Goal: Information Seeking & Learning: Learn about a topic

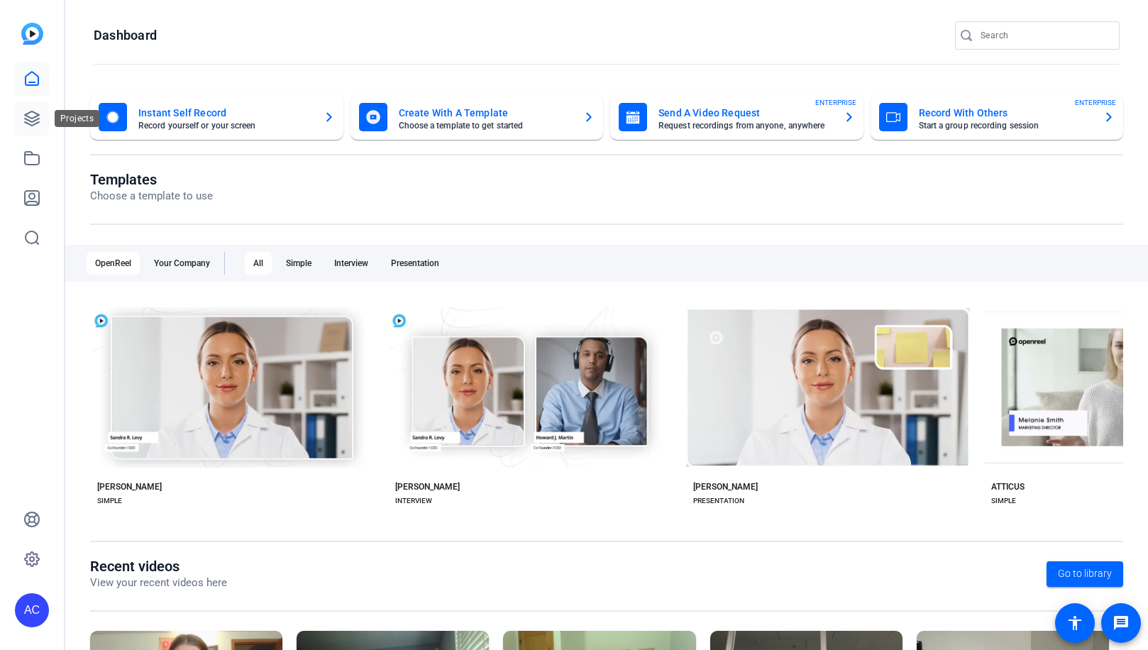
click at [39, 119] on icon at bounding box center [31, 118] width 17 height 17
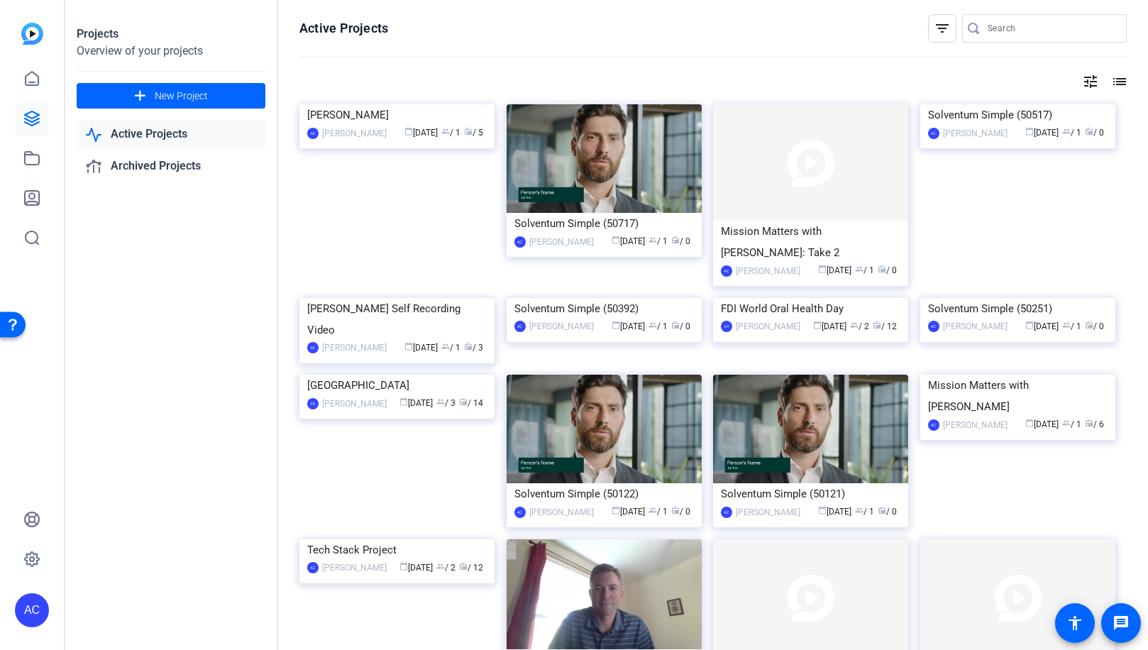
click at [987, 31] on div at bounding box center [975, 28] width 26 height 14
type input "[PERSON_NAME]"
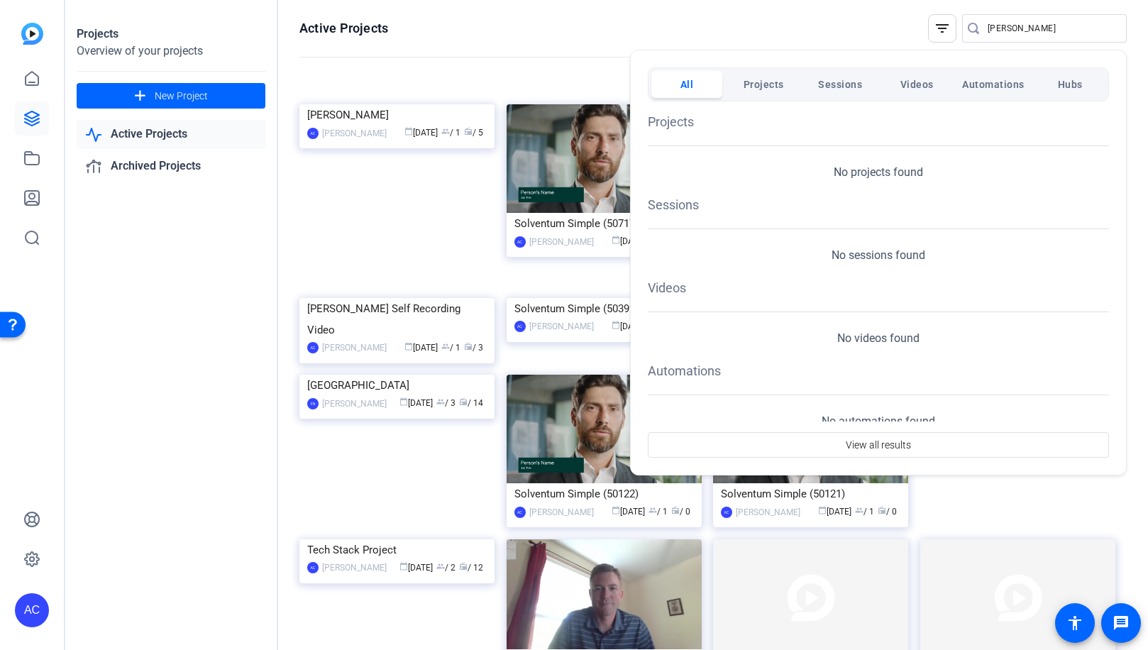
click at [743, 24] on div at bounding box center [574, 325] width 1148 height 650
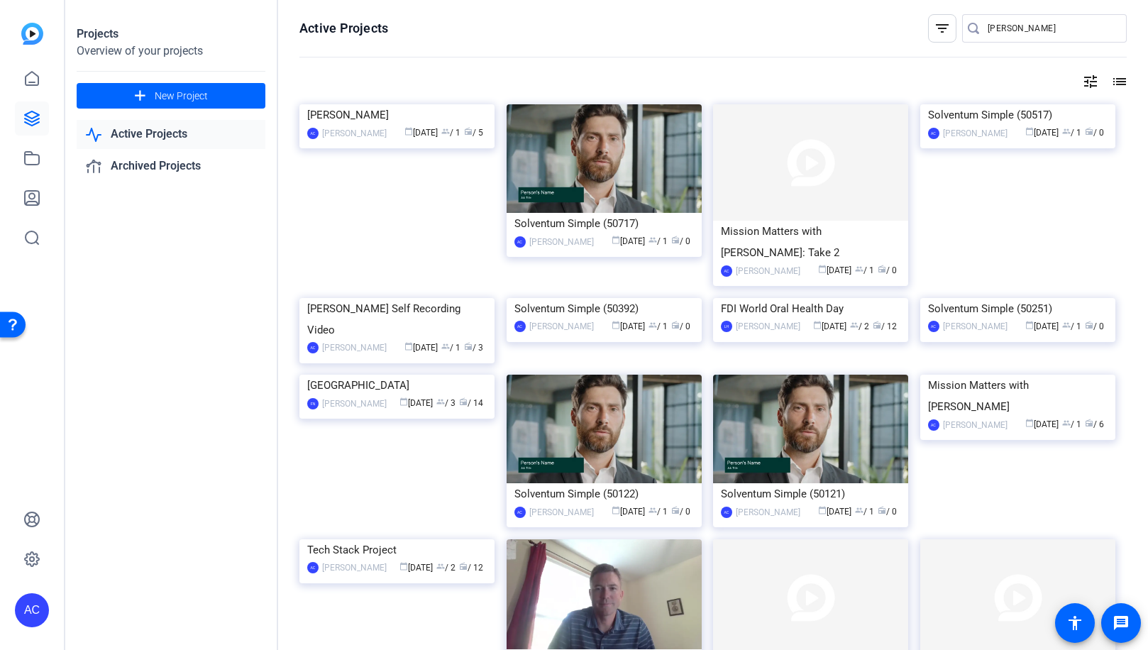
click at [43, 609] on div "AC" at bounding box center [32, 610] width 34 height 34
click at [30, 611] on div "AC" at bounding box center [40, 598] width 34 height 34
click at [38, 610] on div "AC" at bounding box center [32, 610] width 34 height 34
click at [173, 595] on mat-icon "logout" at bounding box center [175, 598] width 17 height 17
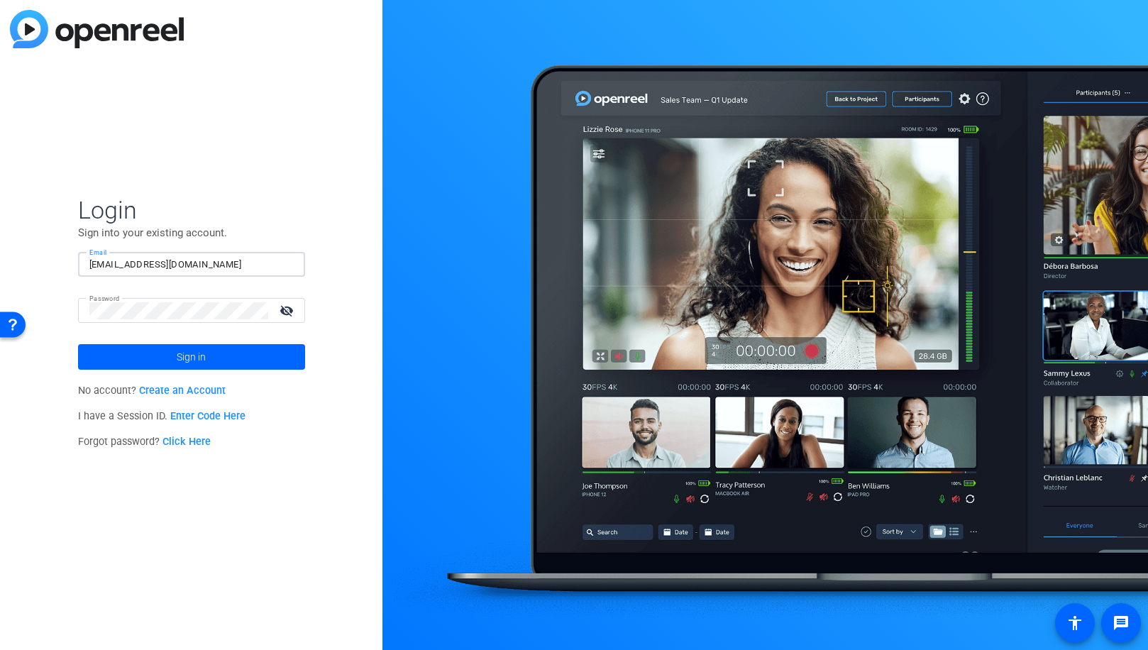
drag, startPoint x: 253, startPoint y: 265, endPoint x: 19, endPoint y: 241, distance: 235.5
click at [19, 241] on div "Login Sign into your existing account. Email [EMAIL_ADDRESS][DOMAIN_NAME] Passw…" at bounding box center [191, 325] width 382 height 650
paste input "lhenry-[PERSON_NAME]"
type input "[EMAIL_ADDRESS][PERSON_NAME][DOMAIN_NAME]"
click at [0, 282] on html "Accessibility Screen-Reader Guide, Feedback, and Issue Reporting | New window L…" at bounding box center [574, 325] width 1148 height 650
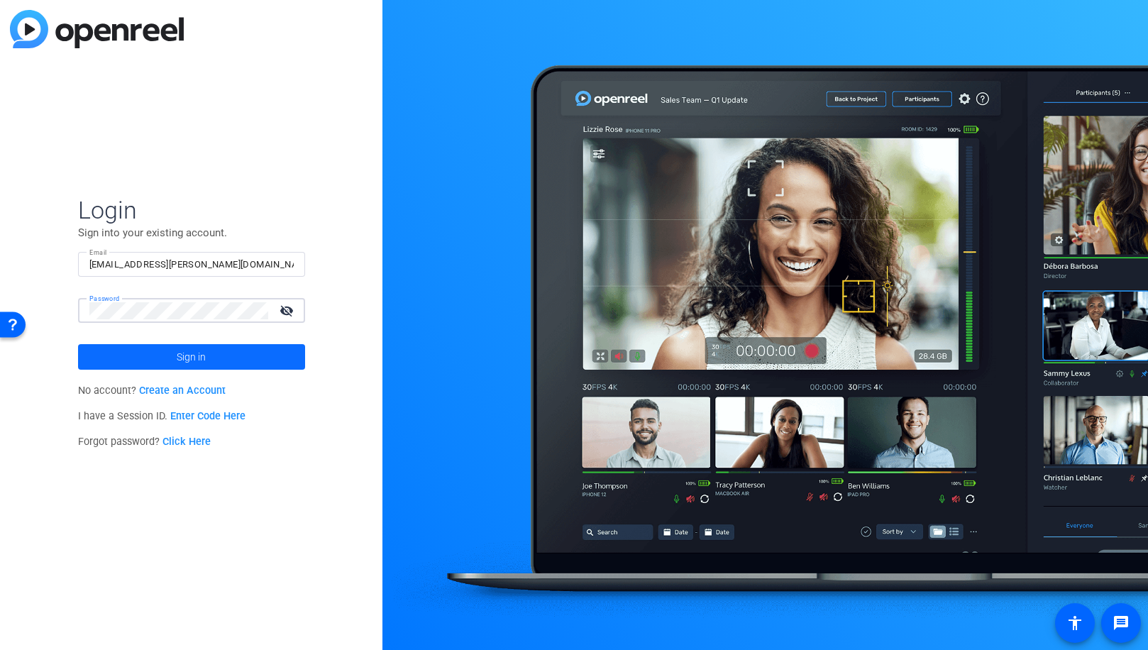
click at [282, 356] on span at bounding box center [191, 357] width 227 height 34
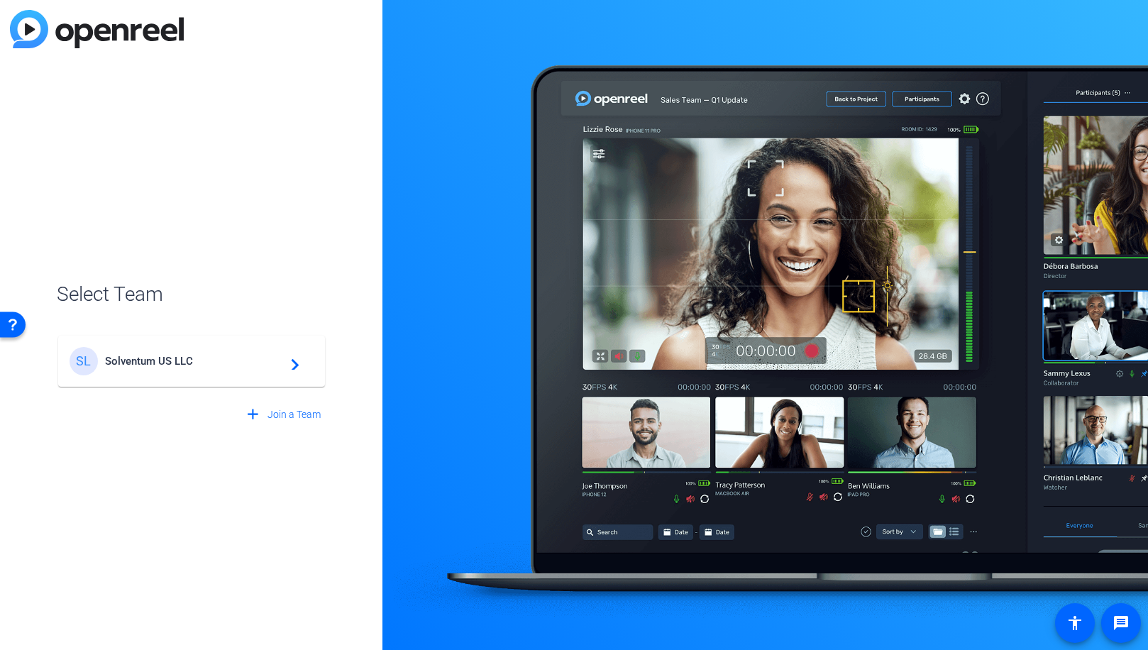
click at [225, 358] on span "Solventum US LLC" at bounding box center [193, 361] width 177 height 13
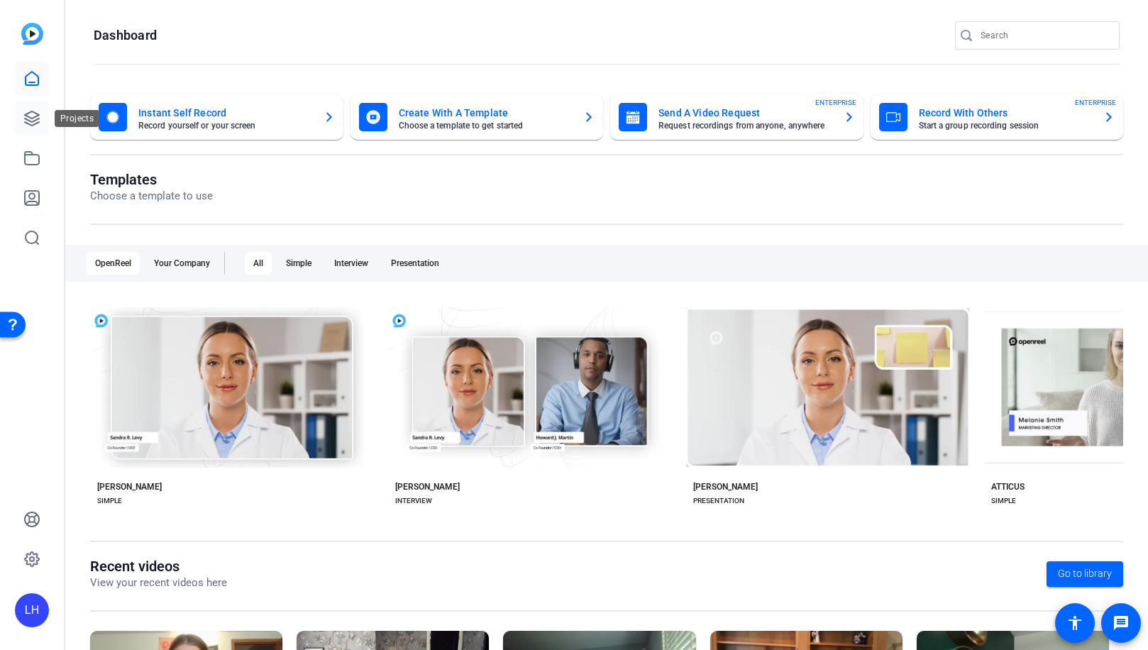
click at [32, 117] on icon at bounding box center [31, 118] width 17 height 17
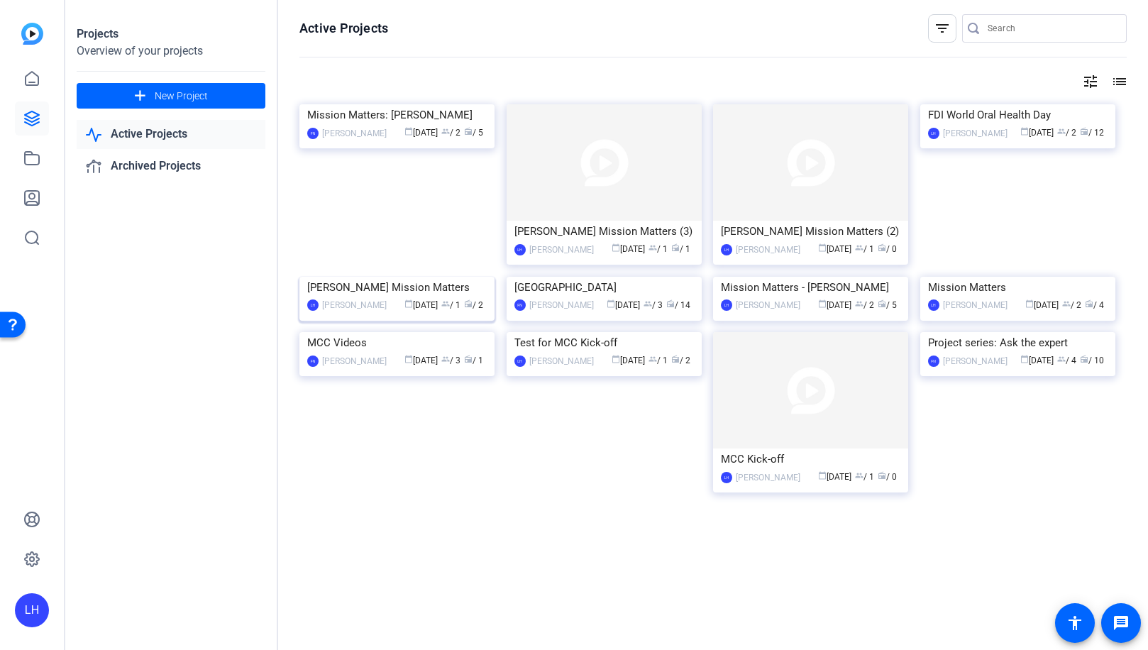
click at [373, 277] on img at bounding box center [396, 277] width 195 height 0
click at [796, 173] on img at bounding box center [810, 162] width 195 height 116
click at [644, 174] on img at bounding box center [604, 162] width 195 height 116
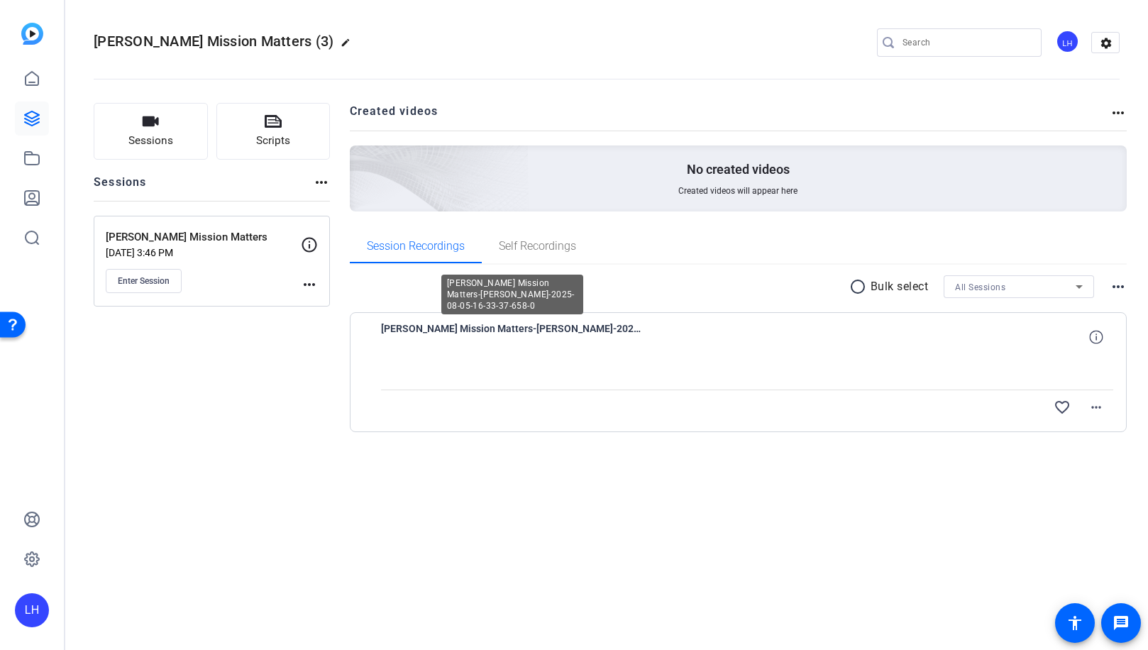
drag, startPoint x: 392, startPoint y: 343, endPoint x: 400, endPoint y: 332, distance: 13.8
click at [393, 342] on span "[PERSON_NAME] Mission Matters-[PERSON_NAME]-2025-08-05-16-33-37-658-0" at bounding box center [512, 337] width 263 height 34
click at [402, 329] on span "[PERSON_NAME] Mission Matters-[PERSON_NAME]-2025-08-05-16-33-37-658-0" at bounding box center [512, 337] width 263 height 34
click at [1100, 405] on mat-icon "more_horiz" at bounding box center [1096, 407] width 17 height 17
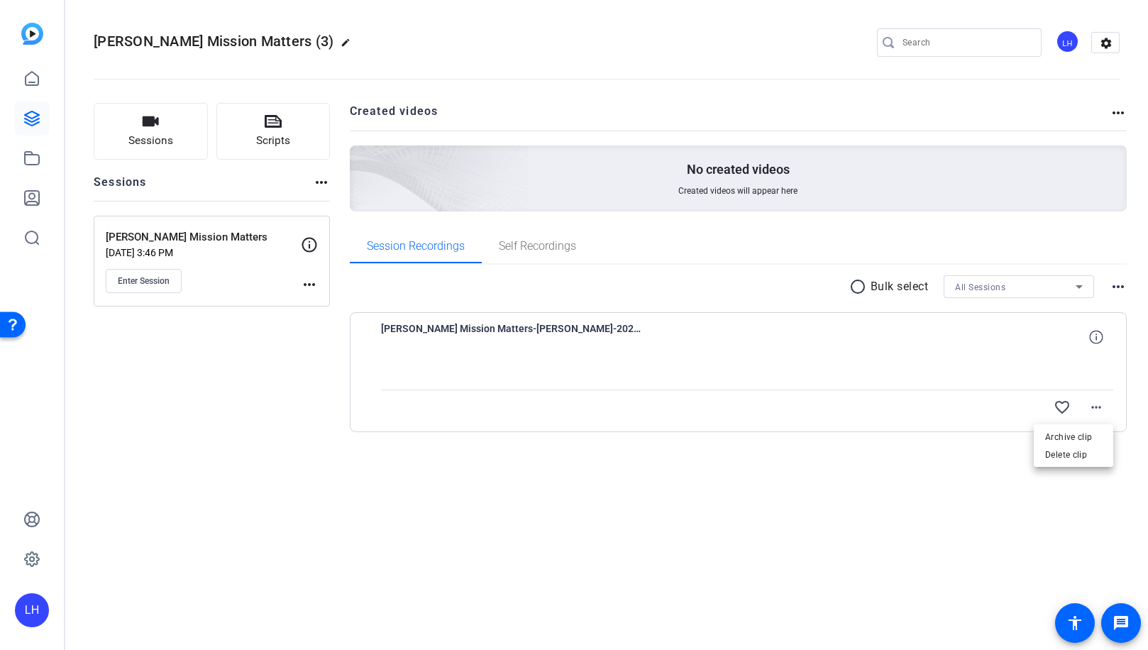
click at [1093, 350] on div at bounding box center [574, 325] width 1148 height 650
click at [1098, 334] on icon at bounding box center [1095, 336] width 13 height 13
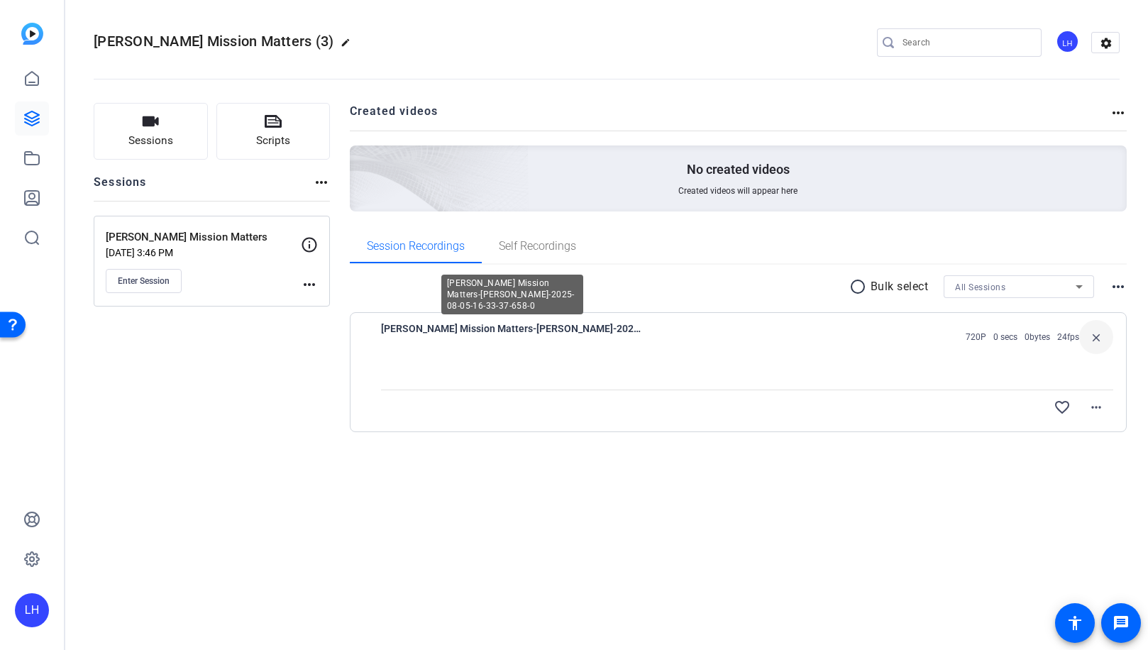
click at [490, 339] on span "[PERSON_NAME] Mission Matters-[PERSON_NAME]-2025-08-05-16-33-37-658-0" at bounding box center [512, 337] width 263 height 34
drag, startPoint x: 490, startPoint y: 331, endPoint x: 393, endPoint y: 276, distance: 110.9
click at [478, 325] on span "[PERSON_NAME] Mission Matters-[PERSON_NAME]-2025-08-05-16-33-37-658-0" at bounding box center [512, 337] width 263 height 34
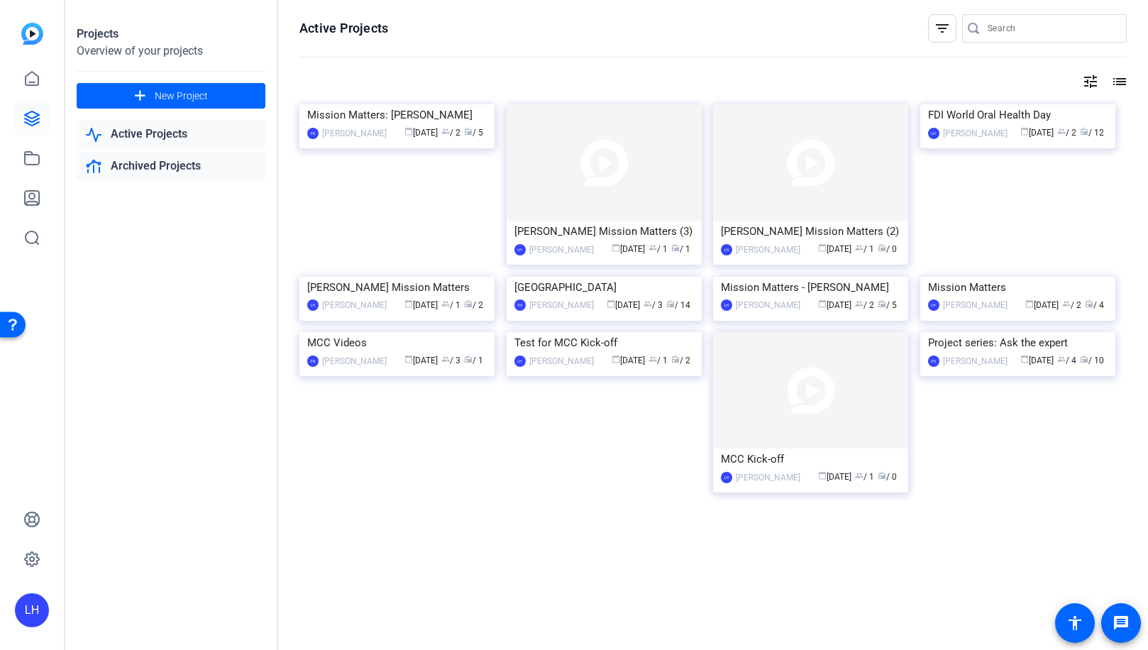
click at [174, 167] on link "Archived Projects" at bounding box center [171, 166] width 189 height 29
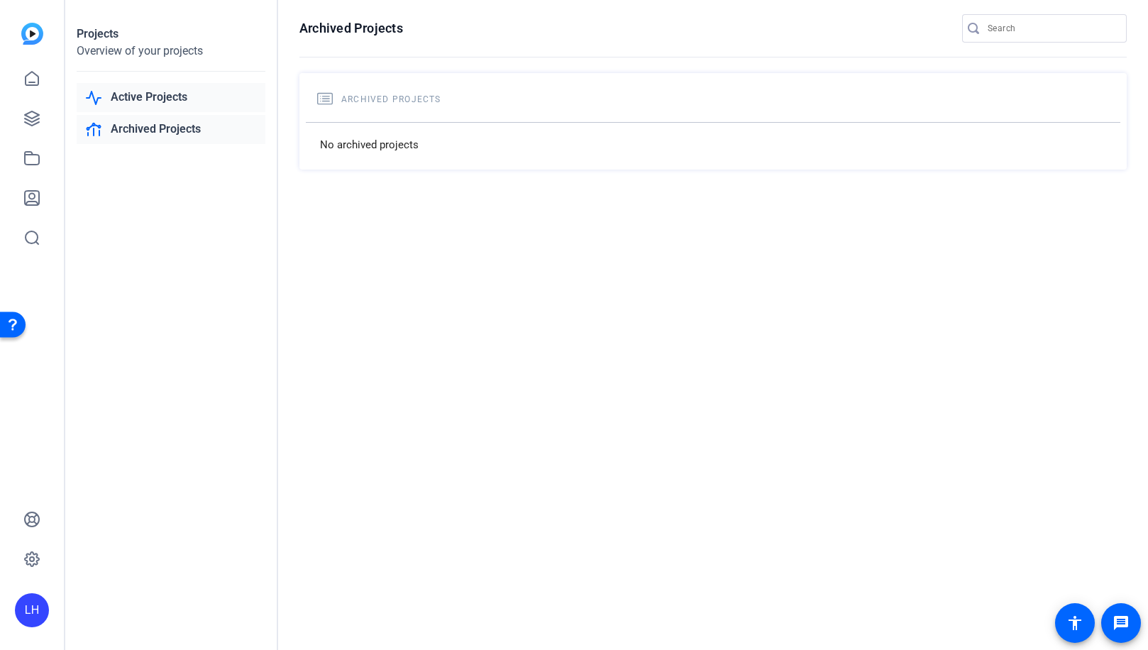
click at [169, 94] on link "Active Projects" at bounding box center [171, 97] width 189 height 29
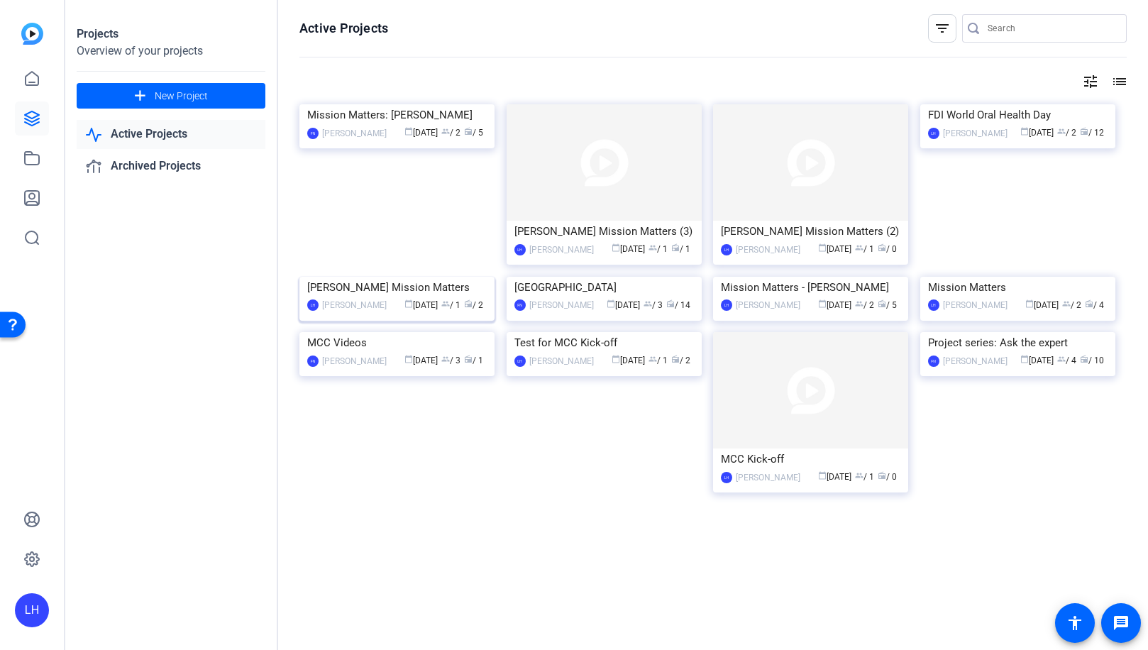
click at [399, 277] on img at bounding box center [396, 277] width 195 height 0
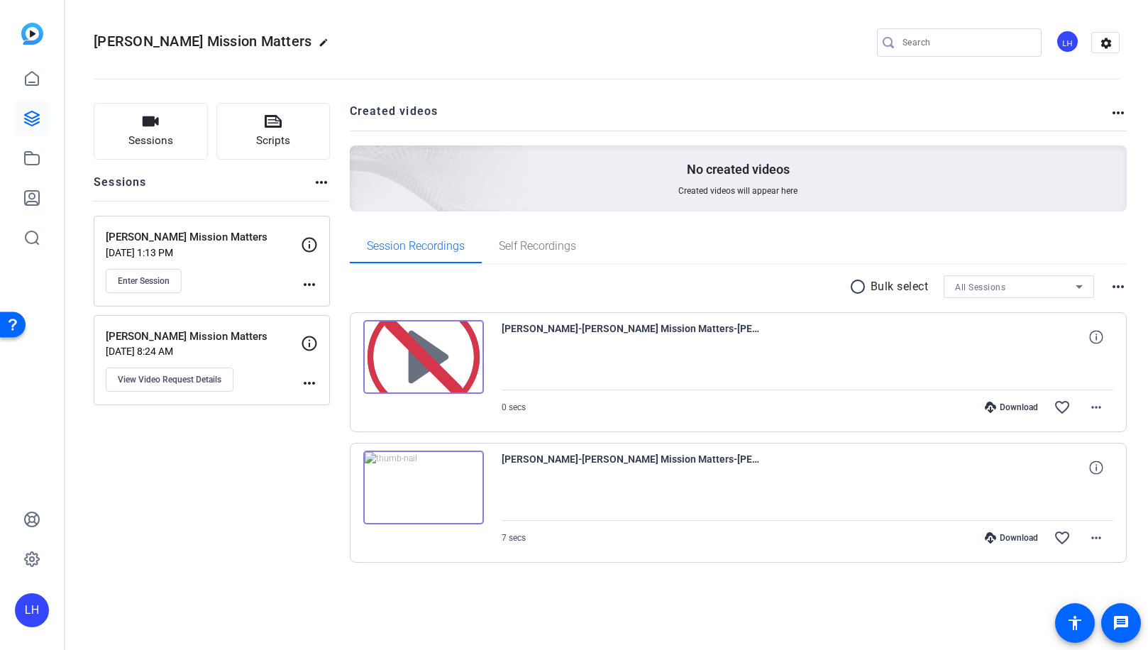
click at [431, 473] on img at bounding box center [423, 488] width 121 height 74
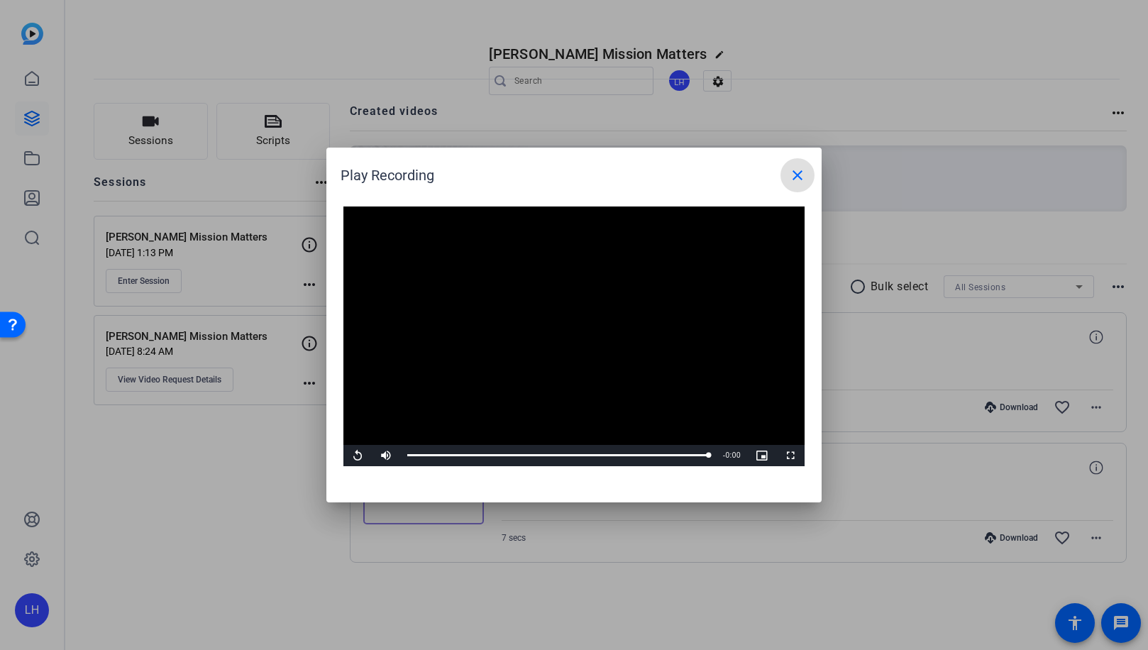
click at [795, 175] on mat-icon "close" at bounding box center [797, 175] width 17 height 17
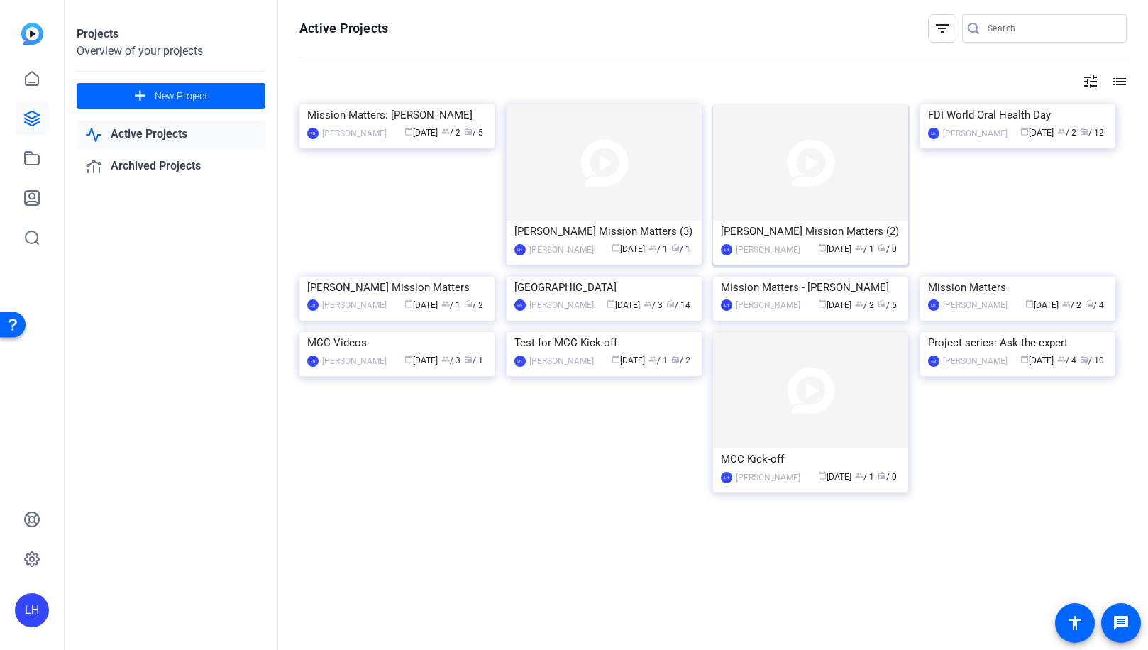
click at [799, 189] on img at bounding box center [810, 162] width 195 height 116
click at [605, 182] on img at bounding box center [604, 162] width 195 height 116
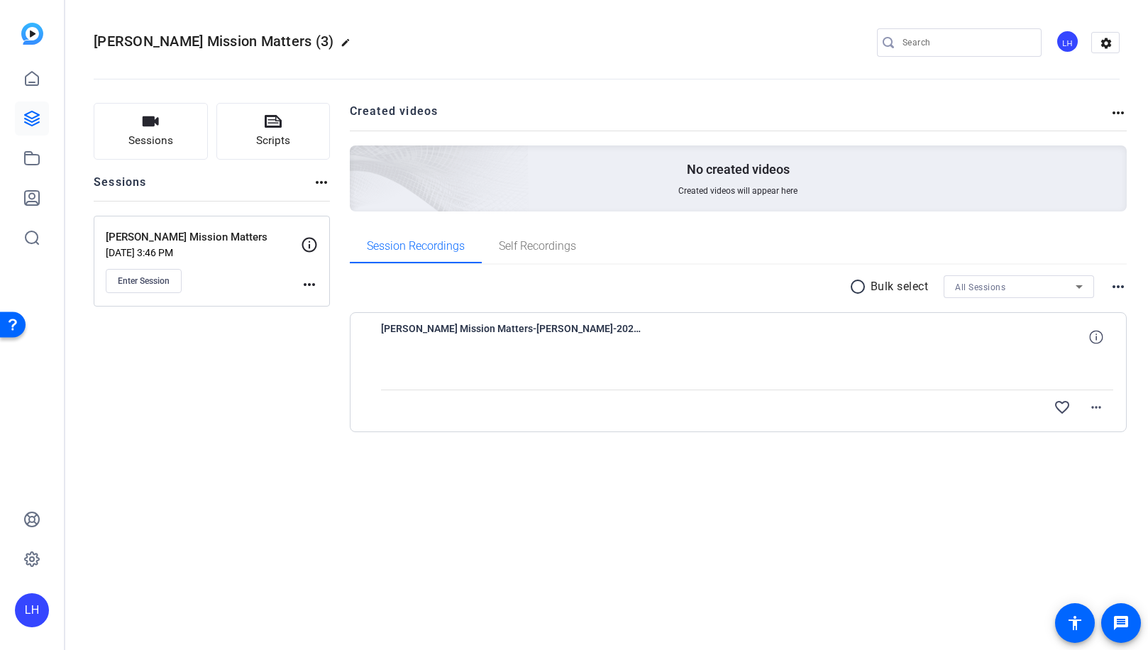
click at [306, 241] on icon at bounding box center [309, 244] width 17 height 17
click at [308, 244] on icon at bounding box center [309, 244] width 17 height 17
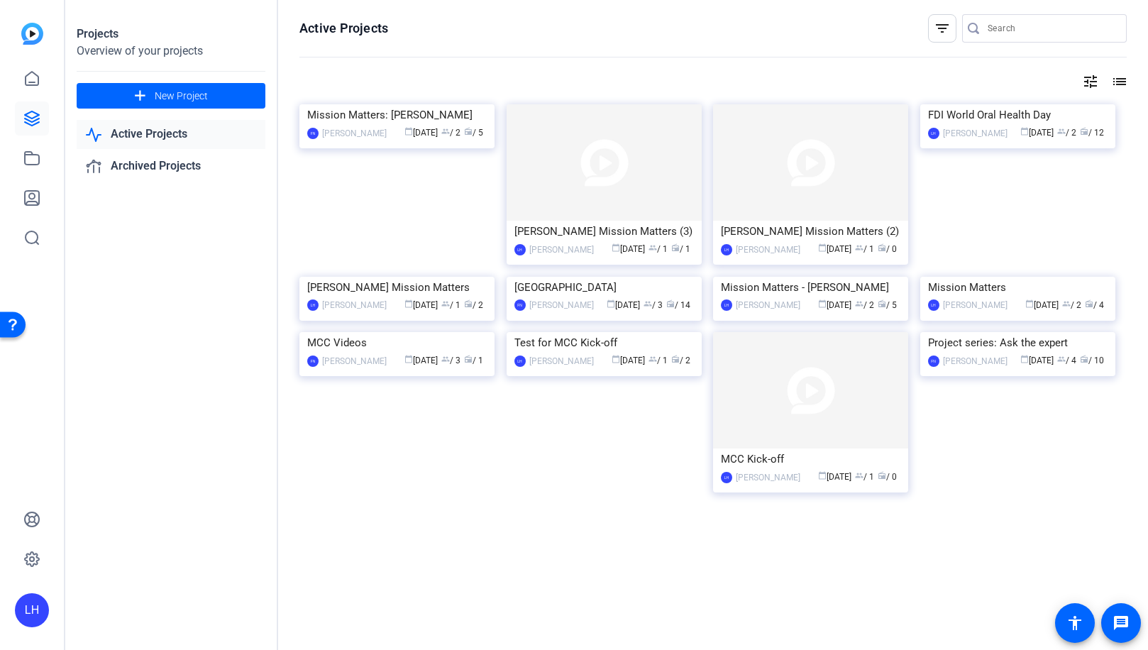
click at [25, 604] on div "LH" at bounding box center [32, 610] width 34 height 34
click at [184, 604] on mat-icon "logout" at bounding box center [175, 598] width 17 height 17
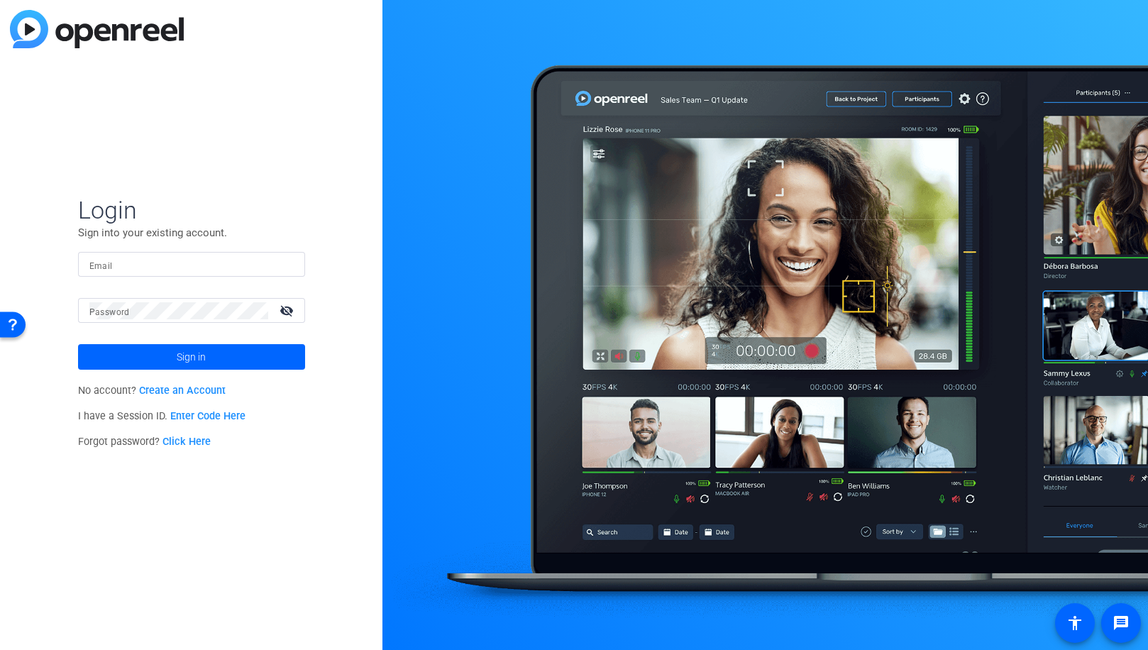
type input "[EMAIL_ADDRESS][DOMAIN_NAME]"
